Goal: Navigation & Orientation: Find specific page/section

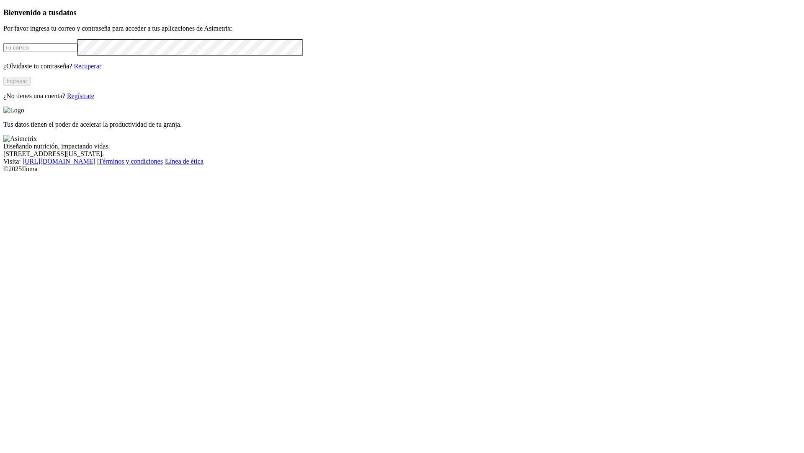
click at [78, 52] on input "email" at bounding box center [40, 47] width 74 height 9
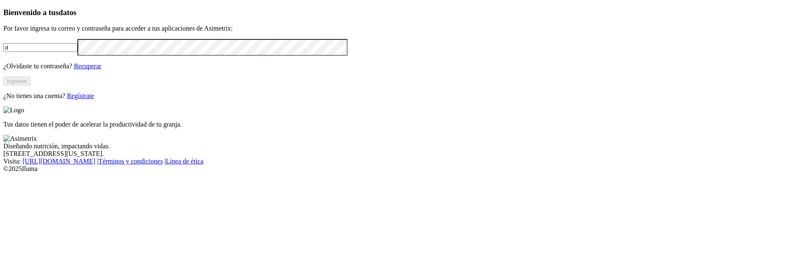
type input "da"
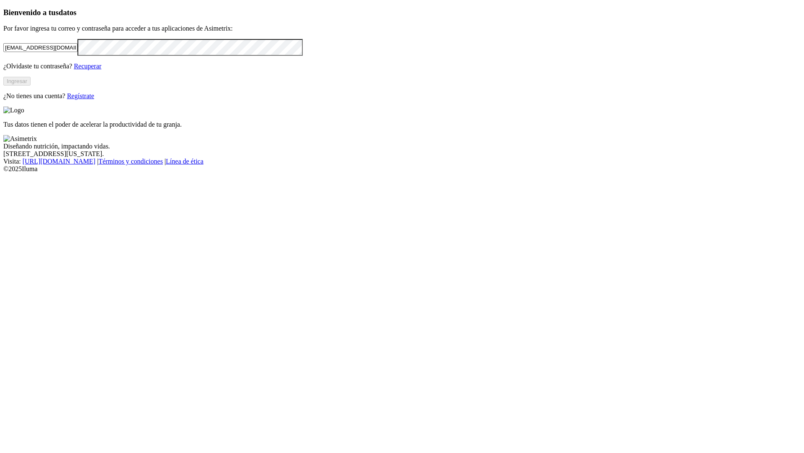
type input "[EMAIL_ADDRESS][DOMAIN_NAME]"
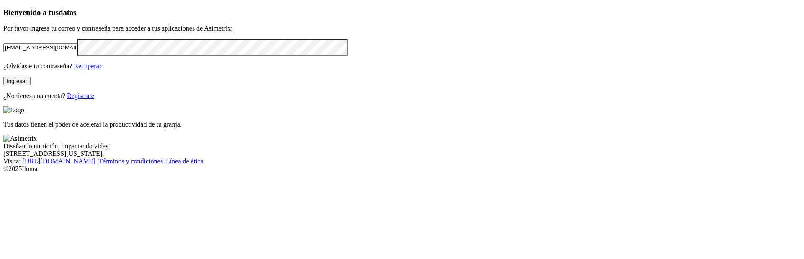
click input "submit" at bounding box center [0, 0] width 0 height 0
